Goal: Task Accomplishment & Management: Manage account settings

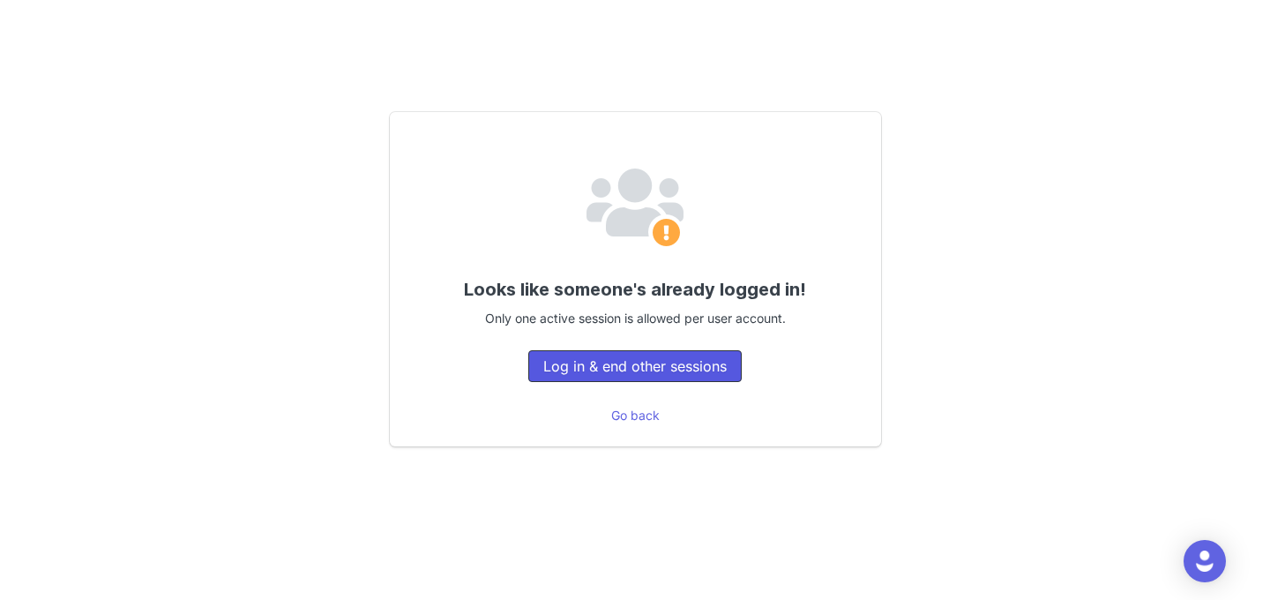
click at [706, 378] on button "Log in & end other sessions" at bounding box center [635, 366] width 214 height 32
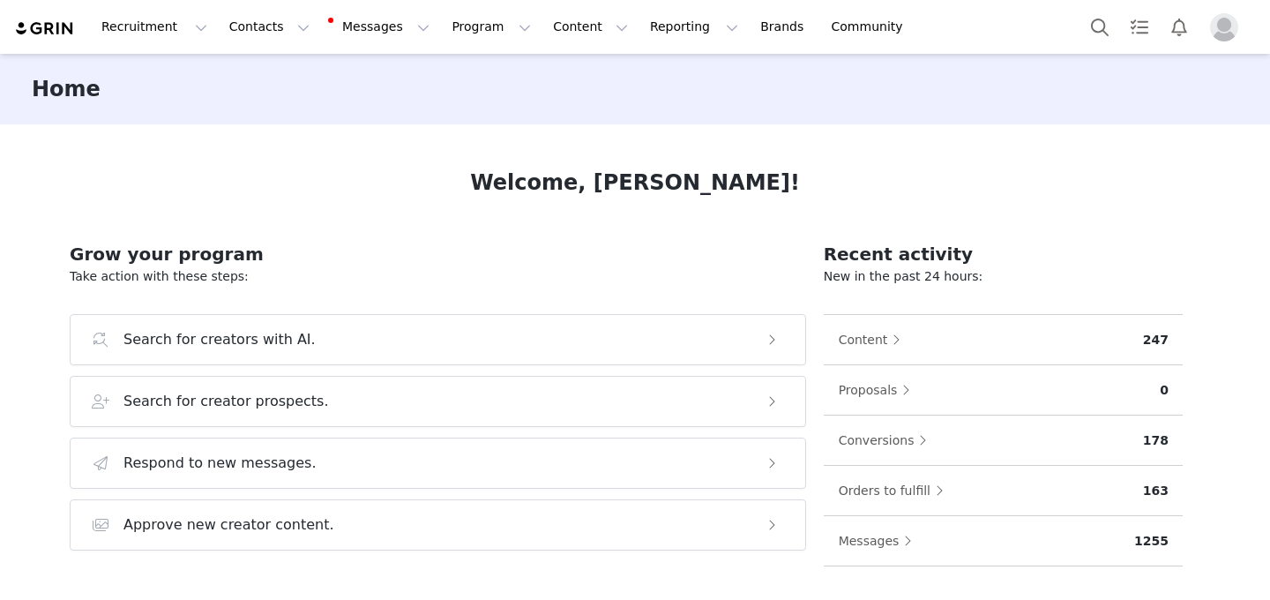
click at [1232, 33] on img "Profile" at bounding box center [1224, 27] width 28 height 28
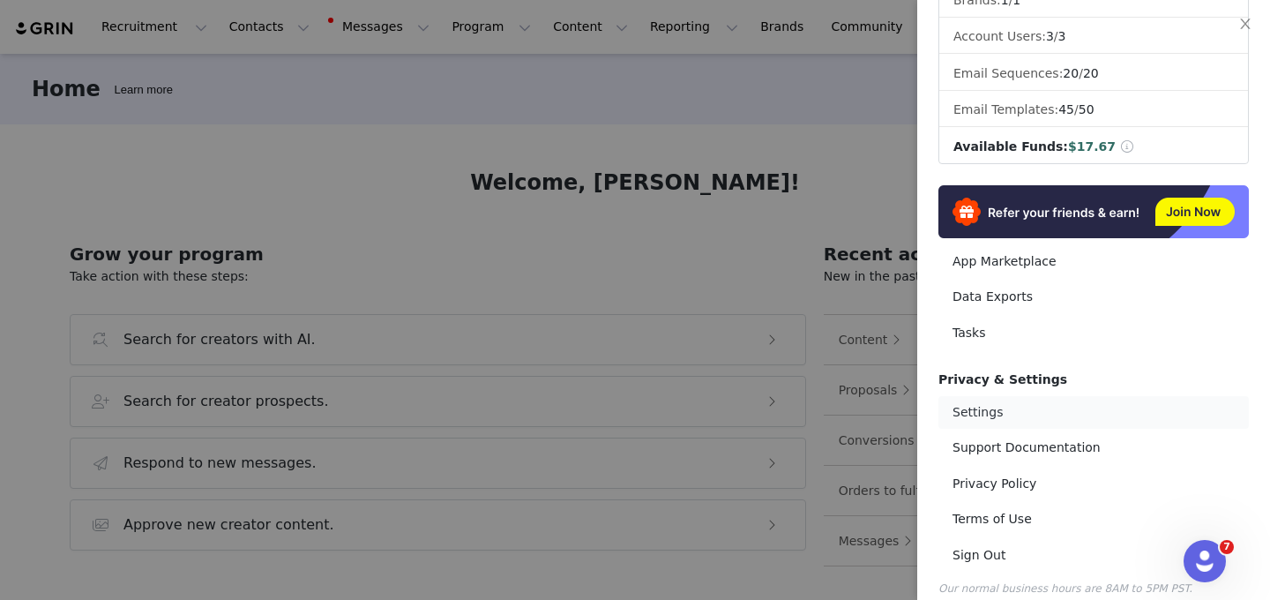
click at [1016, 396] on link "Settings" at bounding box center [1094, 412] width 311 height 33
select select "[GEOGRAPHIC_DATA]/[GEOGRAPHIC_DATA]"
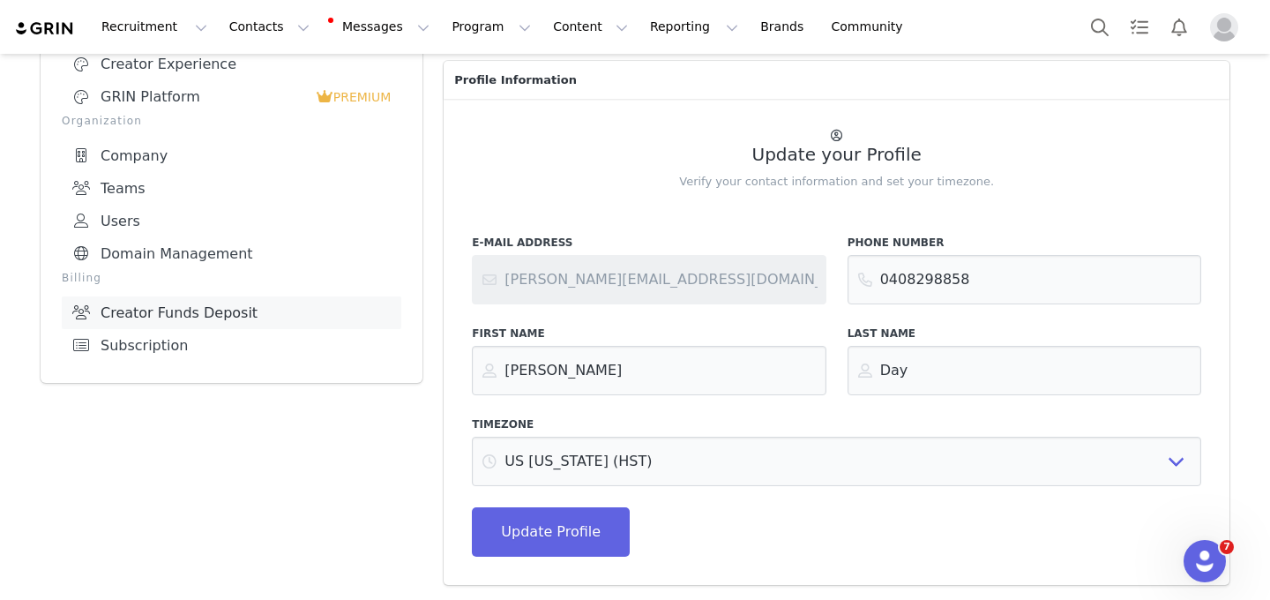
click at [217, 309] on link "Creator Funds Deposit" at bounding box center [232, 312] width 340 height 33
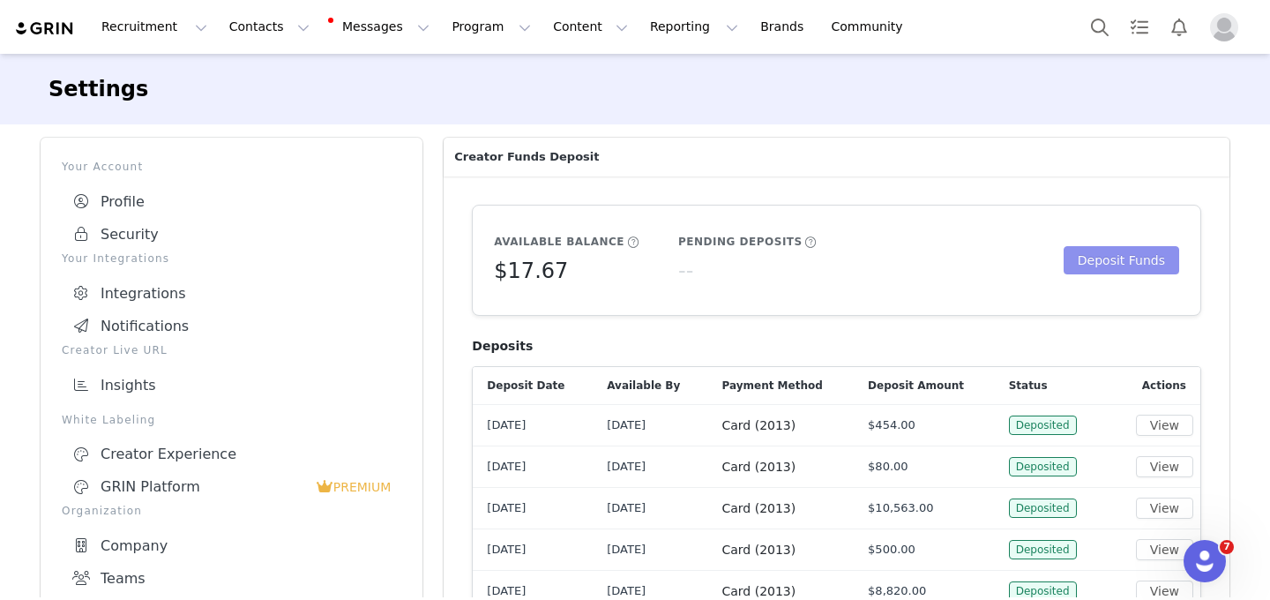
click at [1141, 267] on button "Deposit Funds" at bounding box center [1122, 260] width 116 height 28
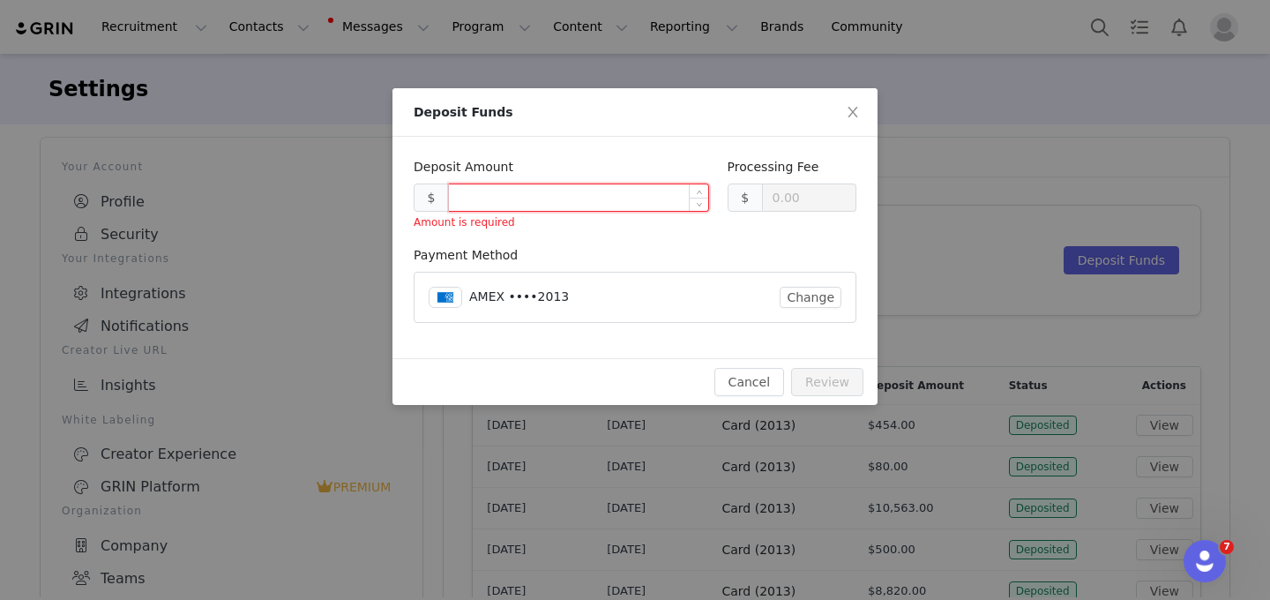
click at [568, 201] on input at bounding box center [578, 197] width 259 height 26
type input "0.30"
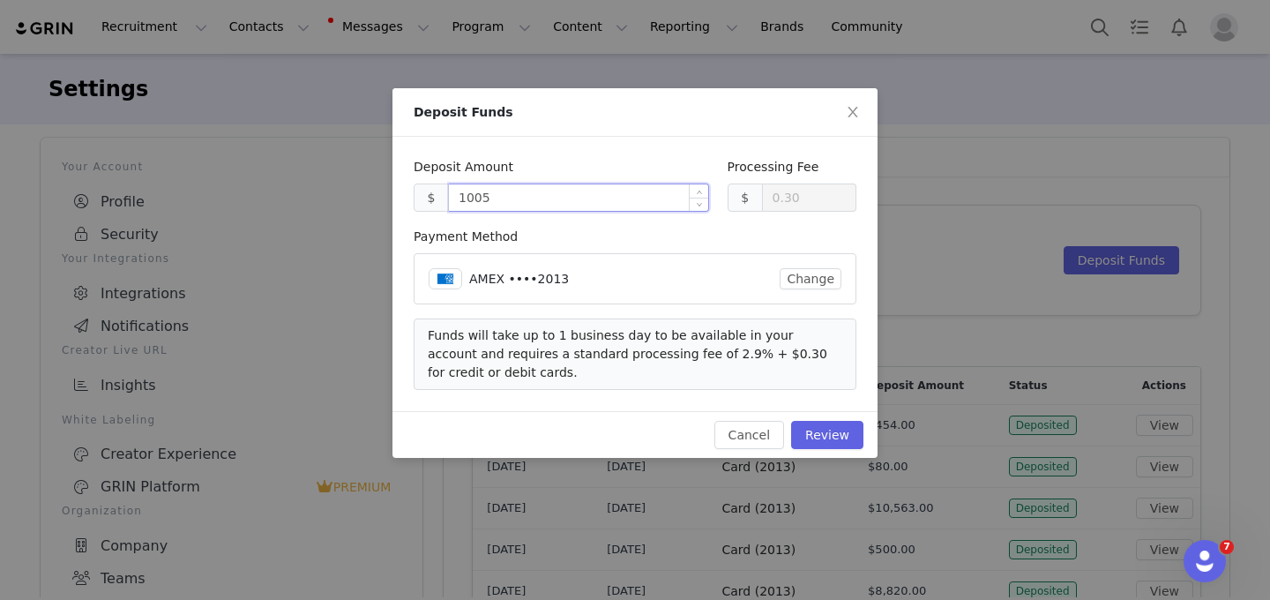
type input "10050"
type input "291.75"
type input "10050.00"
click at [838, 426] on button "Review" at bounding box center [827, 435] width 72 height 28
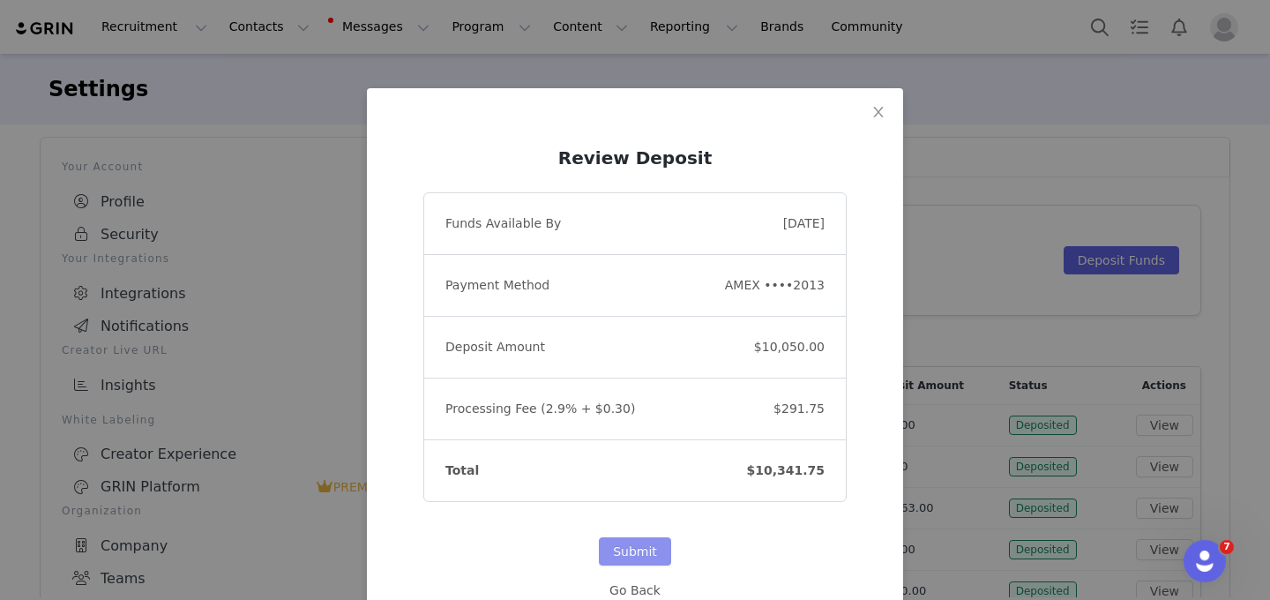
click at [626, 549] on button "Submit" at bounding box center [635, 551] width 72 height 28
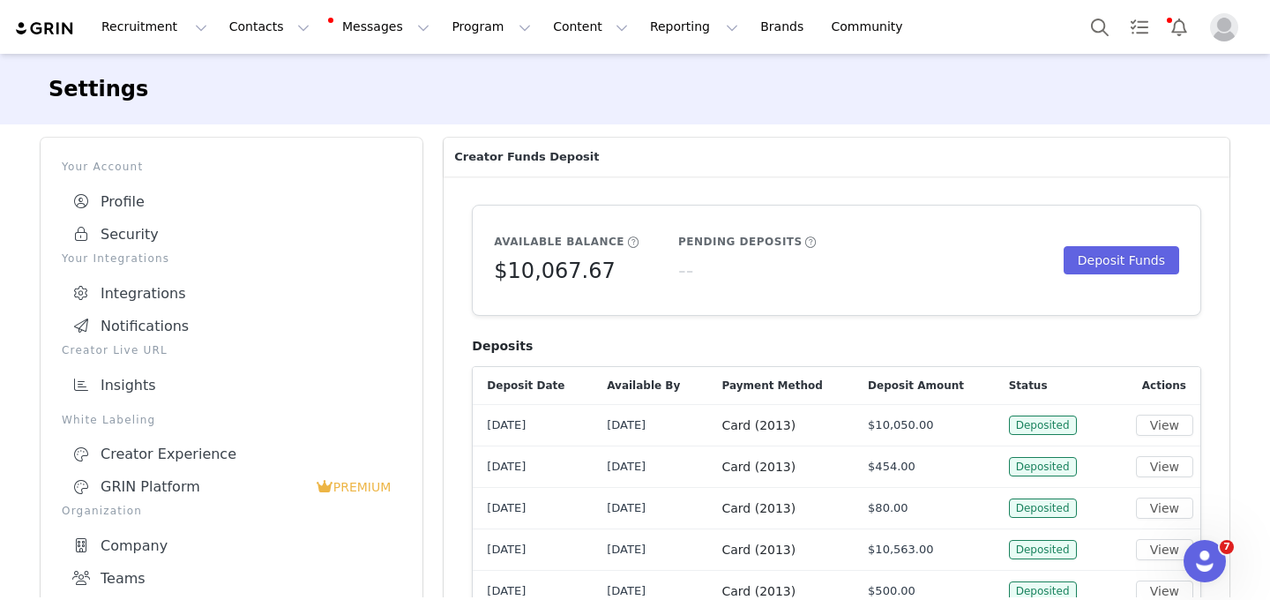
click at [701, 210] on article "Available Balance $10,067.67 Pending Deposits -- Deposit Funds" at bounding box center [837, 261] width 730 height 112
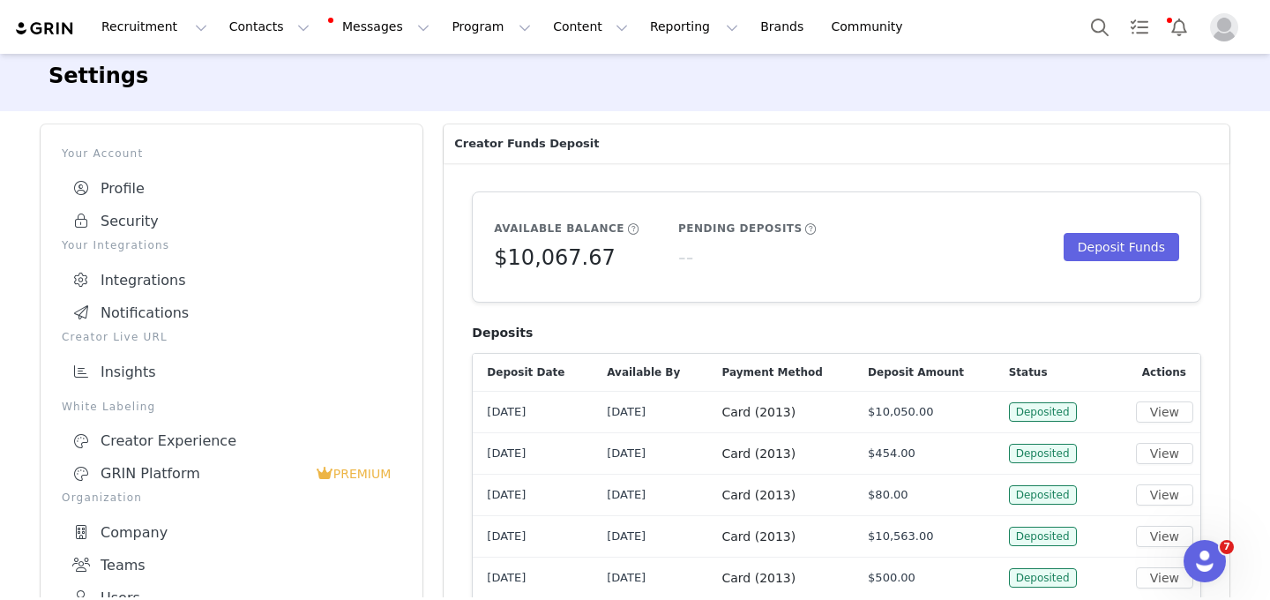
scroll to position [19, 0]
